Goal: Find specific page/section: Find specific page/section

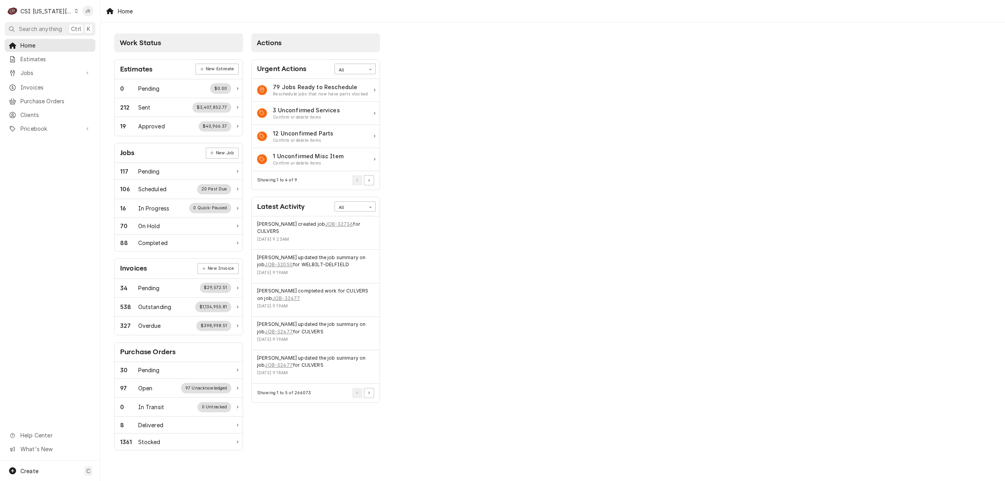
click at [35, 12] on div "CSI Kansas City" at bounding box center [46, 11] width 52 height 8
click at [100, 42] on div "CSI St. [PERSON_NAME]" at bounding box center [134, 43] width 115 height 8
click at [40, 84] on span "Invoices" at bounding box center [55, 87] width 71 height 8
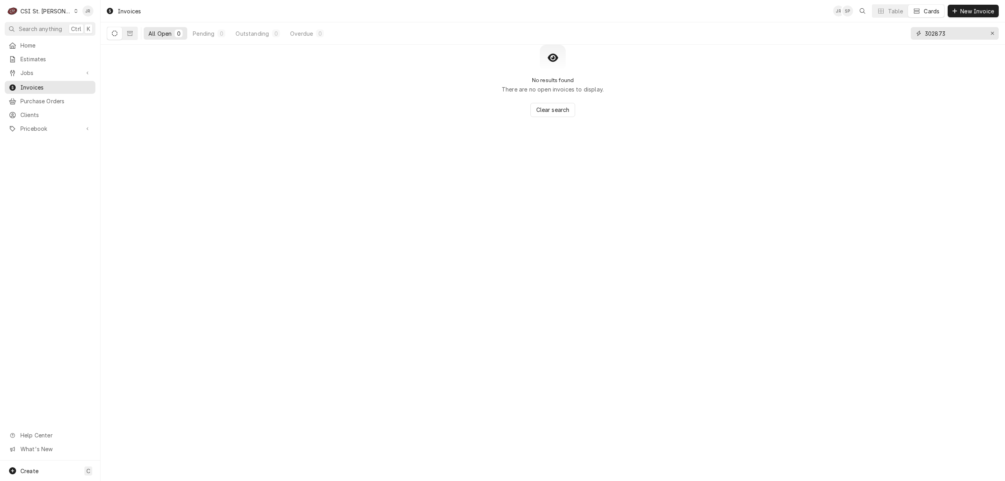
click at [943, 35] on input "302873" at bounding box center [954, 33] width 59 height 13
type input "403669"
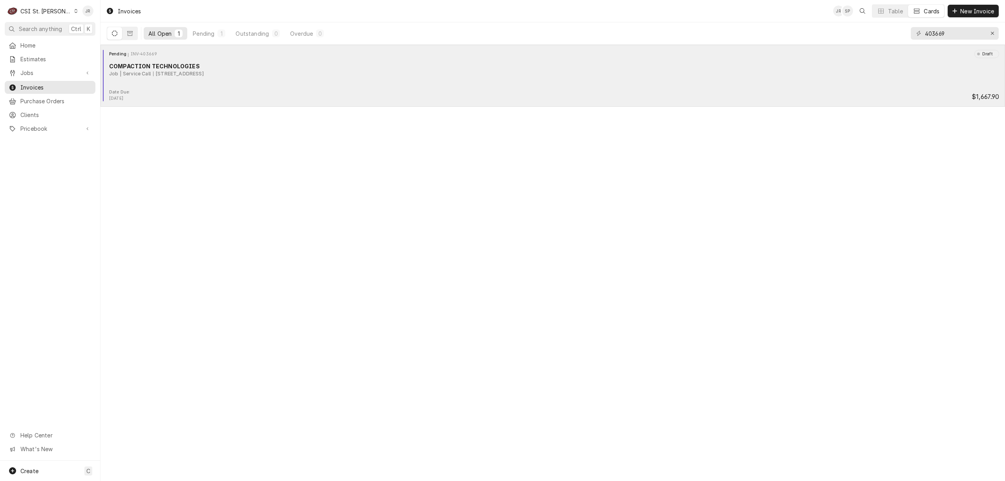
click at [232, 82] on div "Pending INV-403669 Draft COMPACTION TECHNOLOGIES Job | Service Call 305 N Stadi…" at bounding box center [553, 69] width 898 height 39
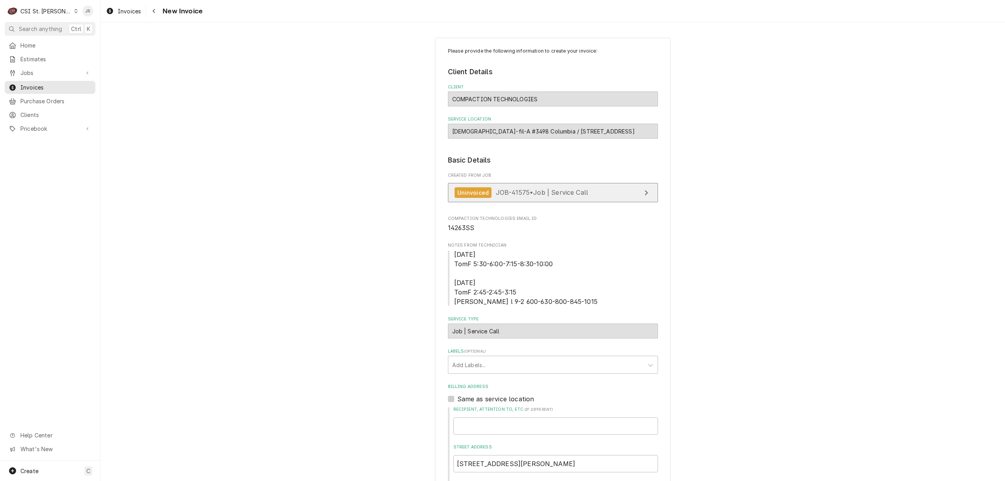
click at [547, 192] on span "JOB-41575 • Job | Service Call" at bounding box center [542, 192] width 93 height 8
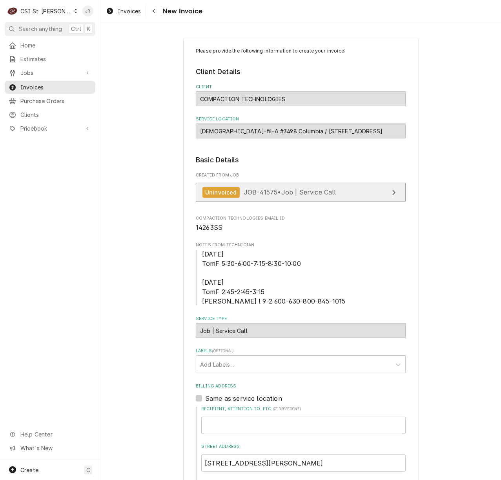
type textarea "x"
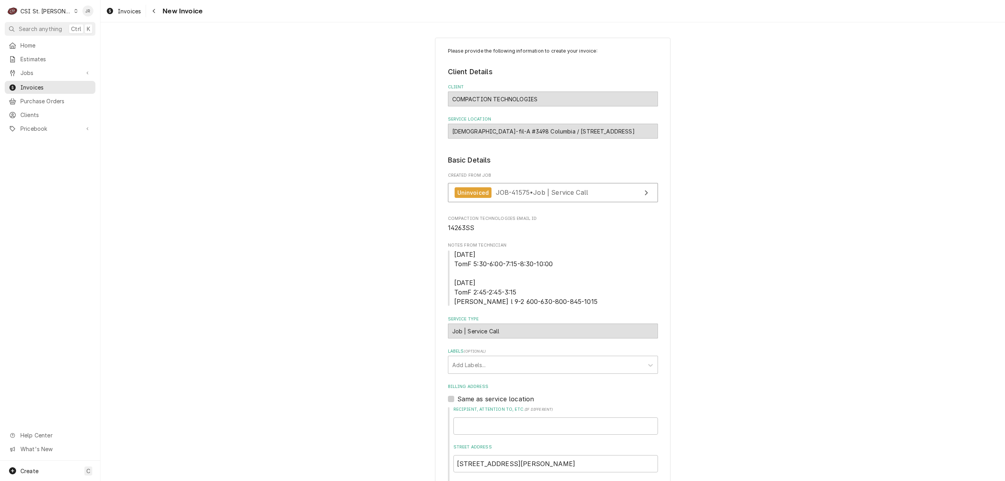
click at [33, 11] on div "CSI St. [PERSON_NAME]" at bounding box center [45, 11] width 51 height 8
click at [109, 14] on div "CSI [US_STATE][GEOGRAPHIC_DATA]" at bounding box center [121, 15] width 104 height 8
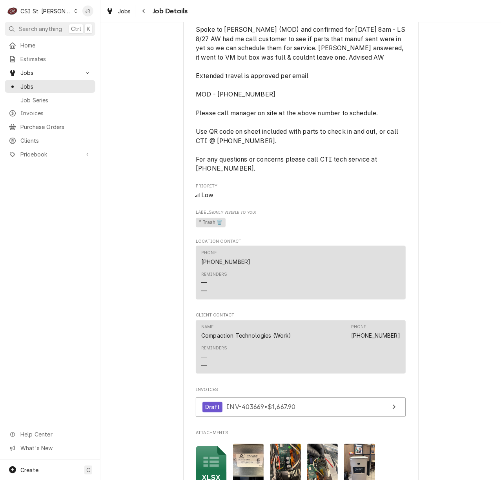
scroll to position [821, 0]
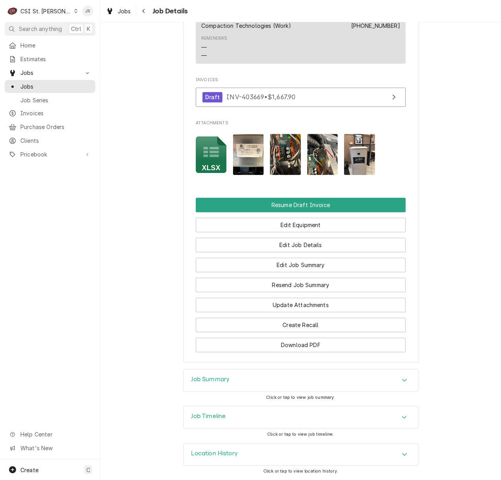
click at [236, 421] on div "Job Timeline" at bounding box center [301, 418] width 235 height 22
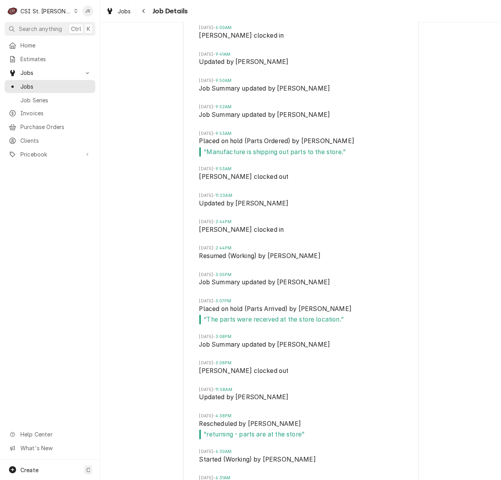
scroll to position [1268, 0]
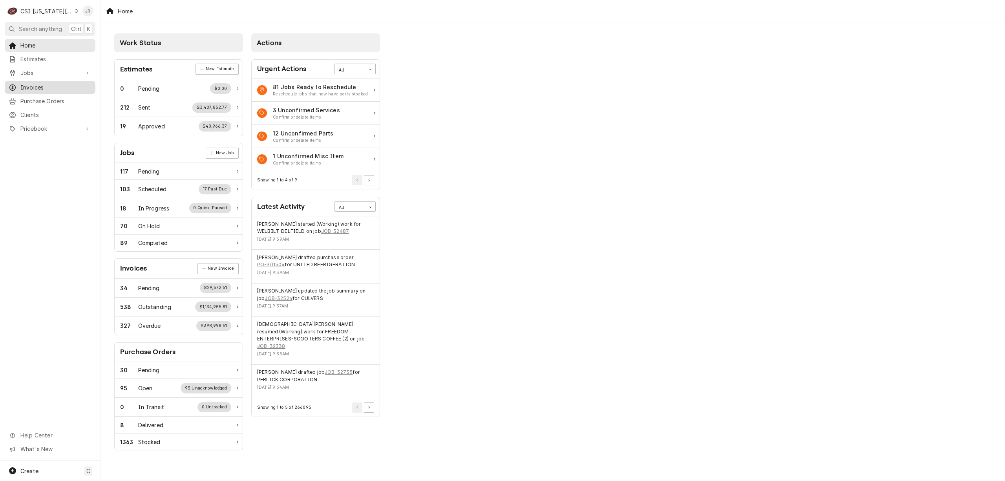
click at [35, 90] on link "Invoices" at bounding box center [50, 87] width 91 height 13
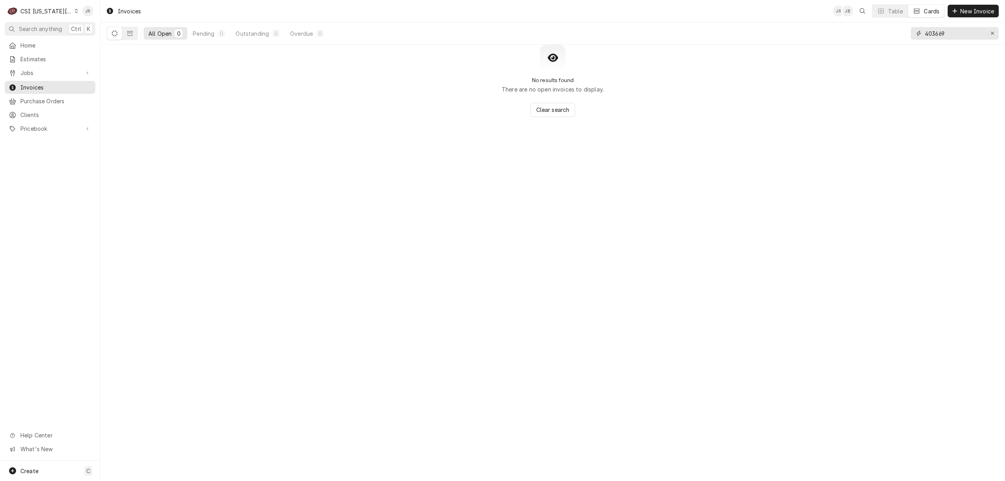
click at [947, 36] on input "403669" at bounding box center [954, 33] width 59 height 13
click at [947, 35] on input "403669" at bounding box center [954, 33] width 59 height 13
type input "301350"
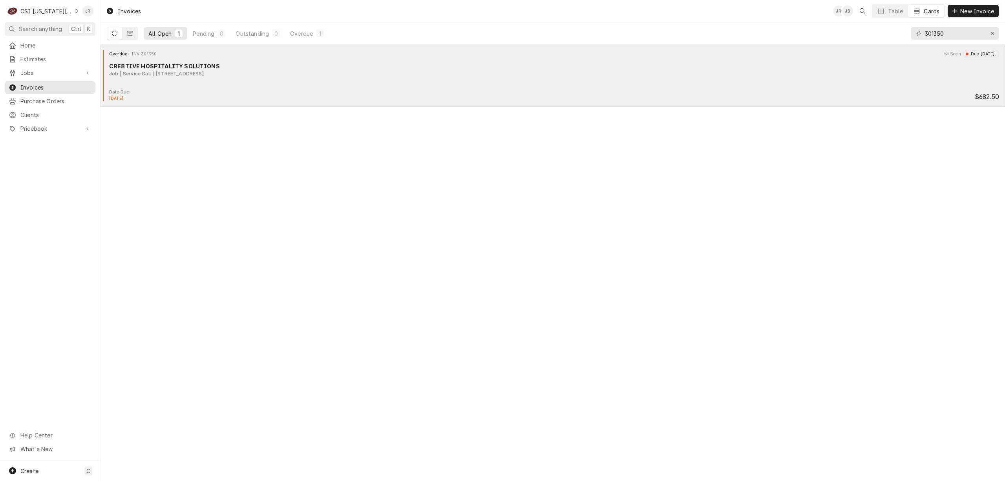
click at [204, 74] on div "1 S Broadway St, Louisburg, KS 66053" at bounding box center [178, 73] width 51 height 7
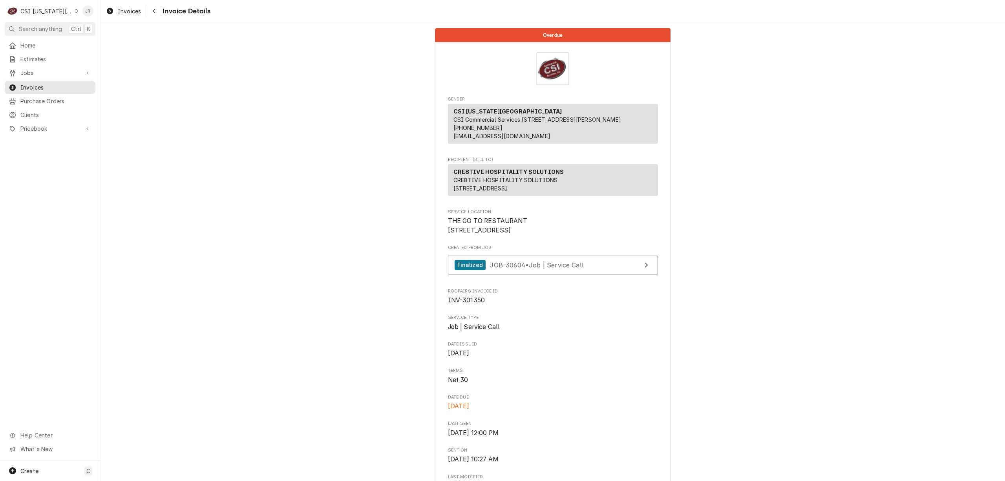
click at [473, 305] on span "INV-301350" at bounding box center [553, 300] width 210 height 9
copy span "301350"
click at [463, 304] on span "INV-301350" at bounding box center [466, 299] width 37 height 7
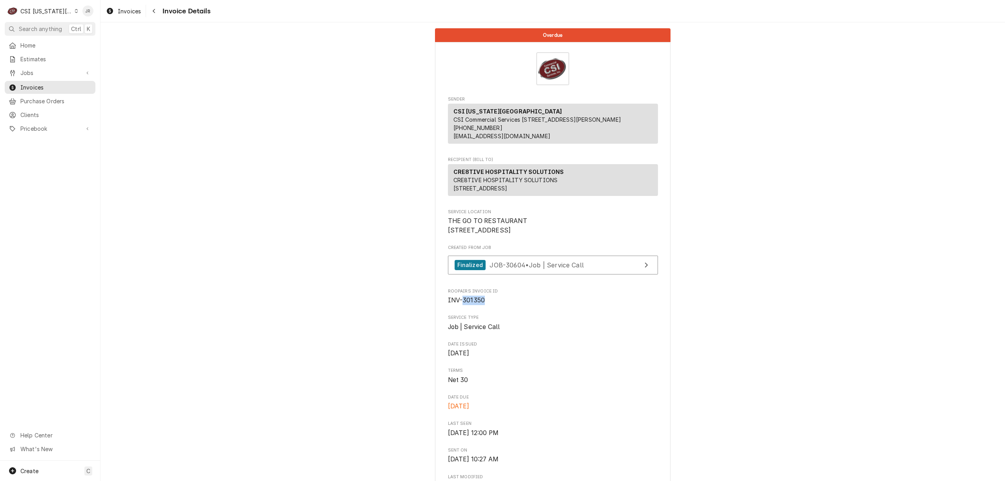
copy span "301350"
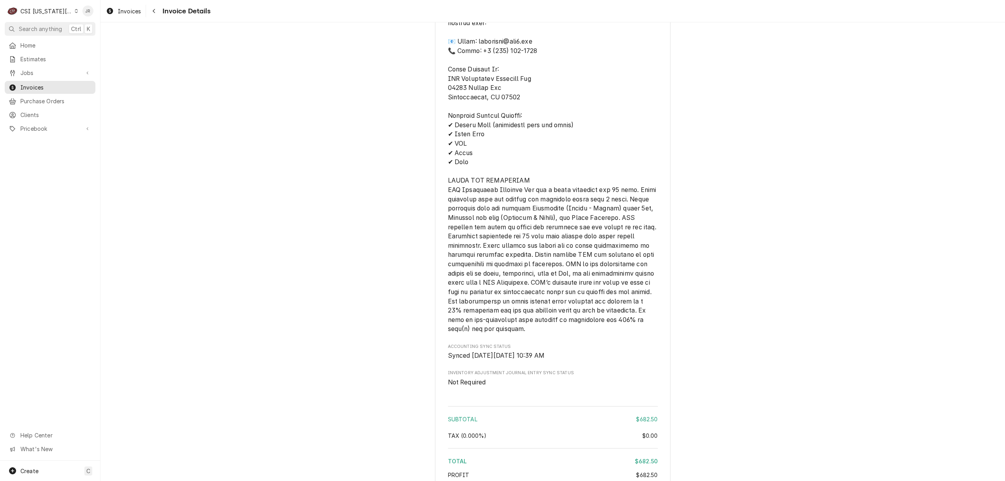
scroll to position [1194, 0]
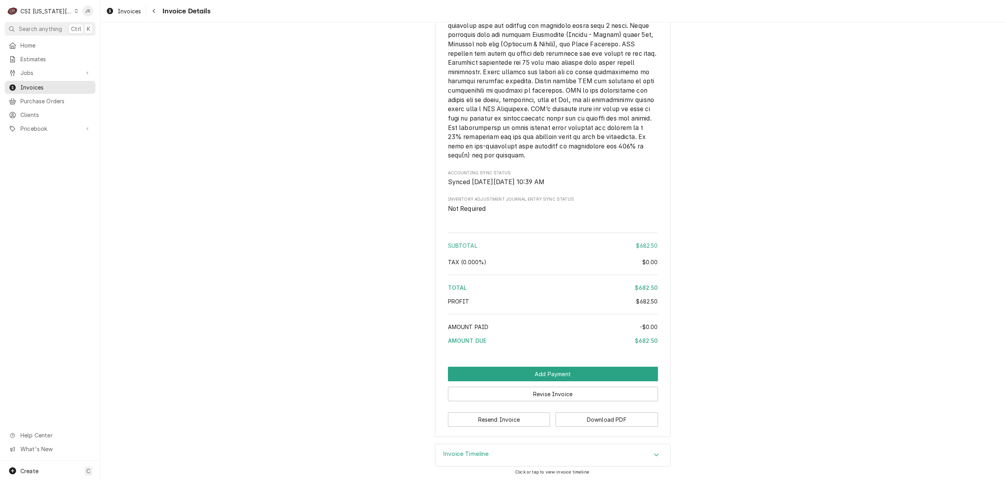
click at [485, 456] on h3 "Invoice Timeline" at bounding box center [466, 453] width 46 height 7
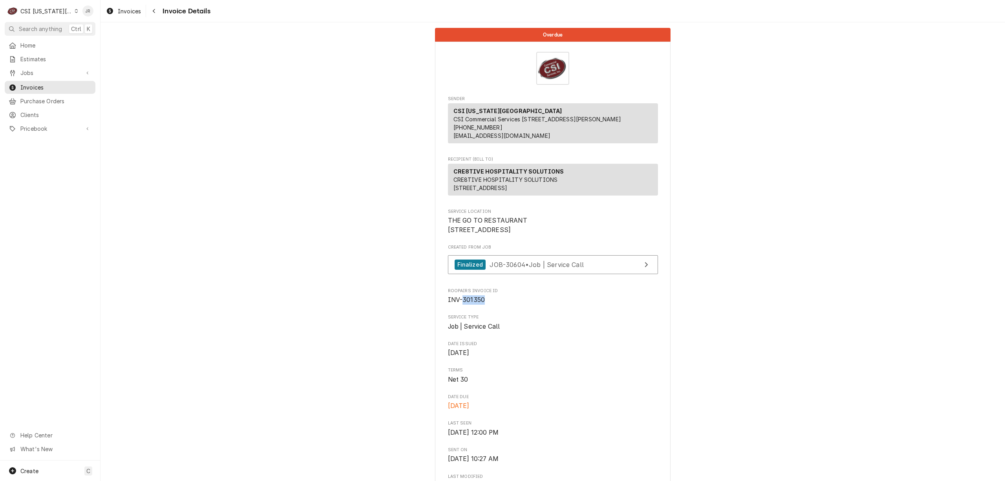
scroll to position [0, 0]
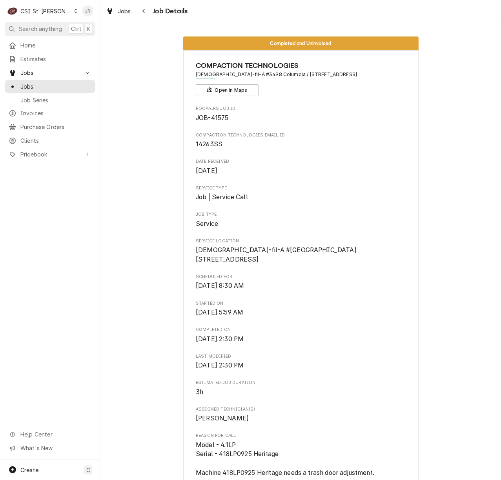
scroll to position [1268, 0]
